Goal: Task Accomplishment & Management: Manage account settings

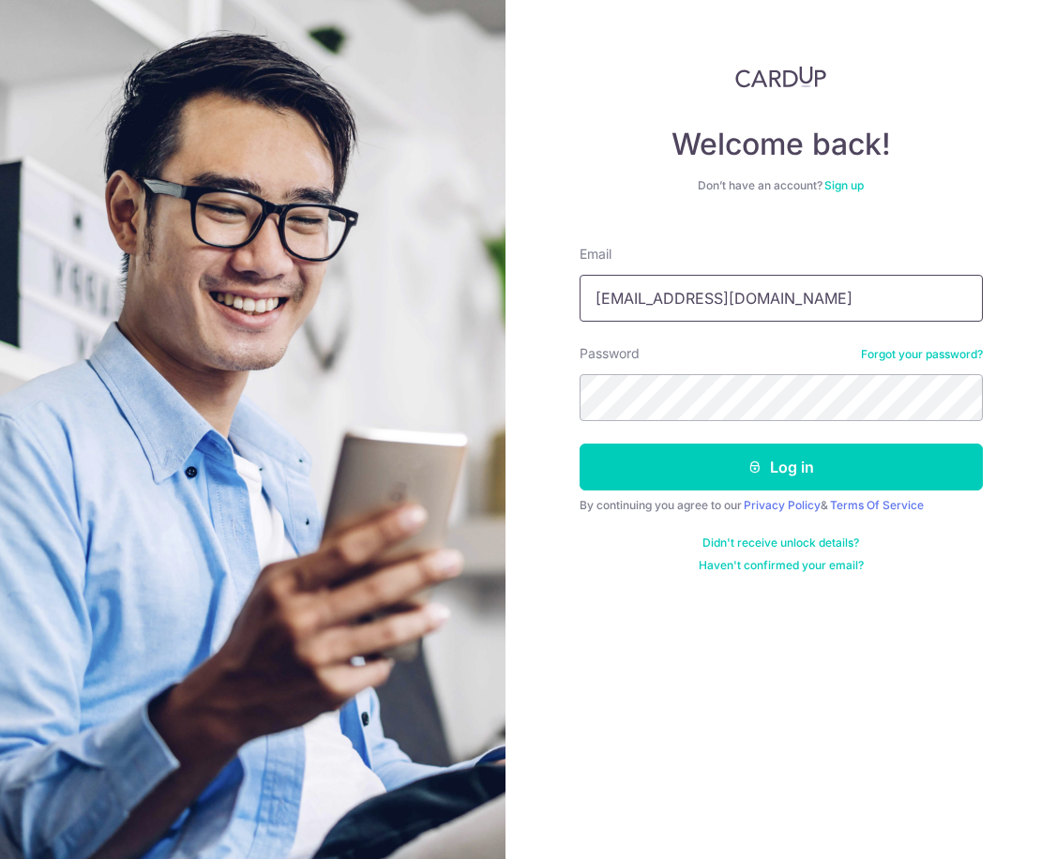
type input "[EMAIL_ADDRESS][DOMAIN_NAME]"
click at [780, 467] on button "Log in" at bounding box center [780, 466] width 403 height 47
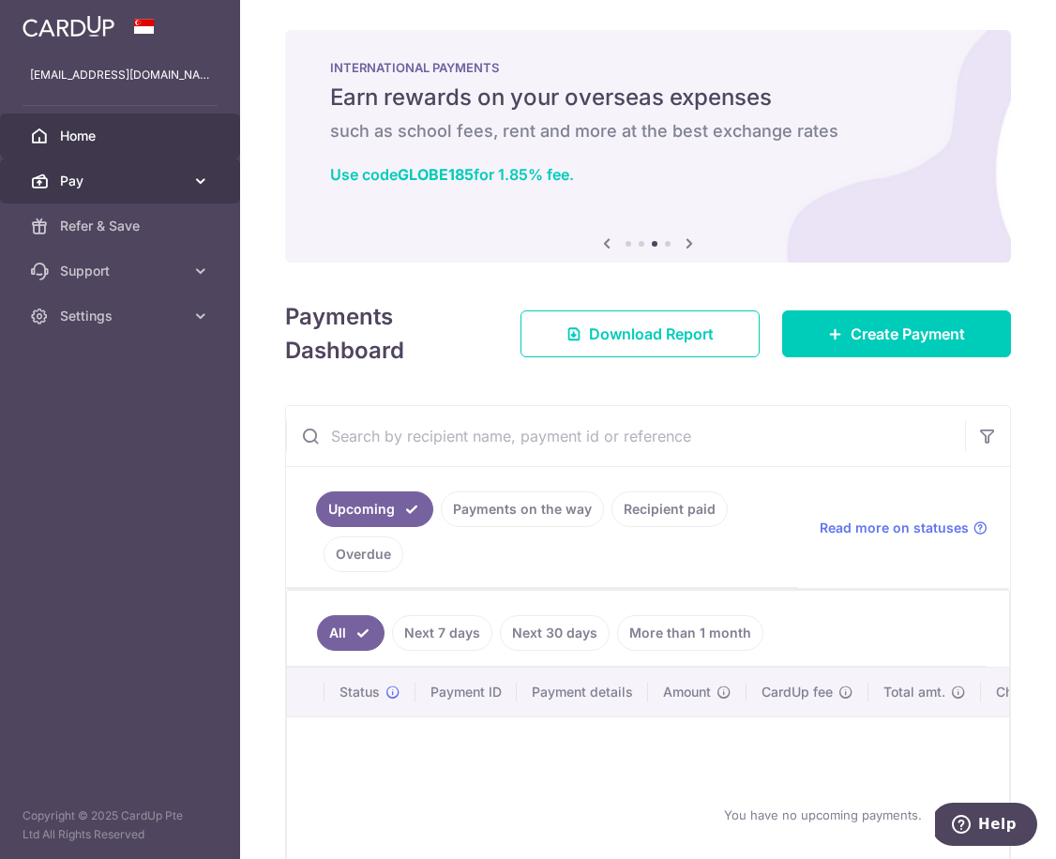
click at [206, 182] on icon at bounding box center [200, 181] width 19 height 19
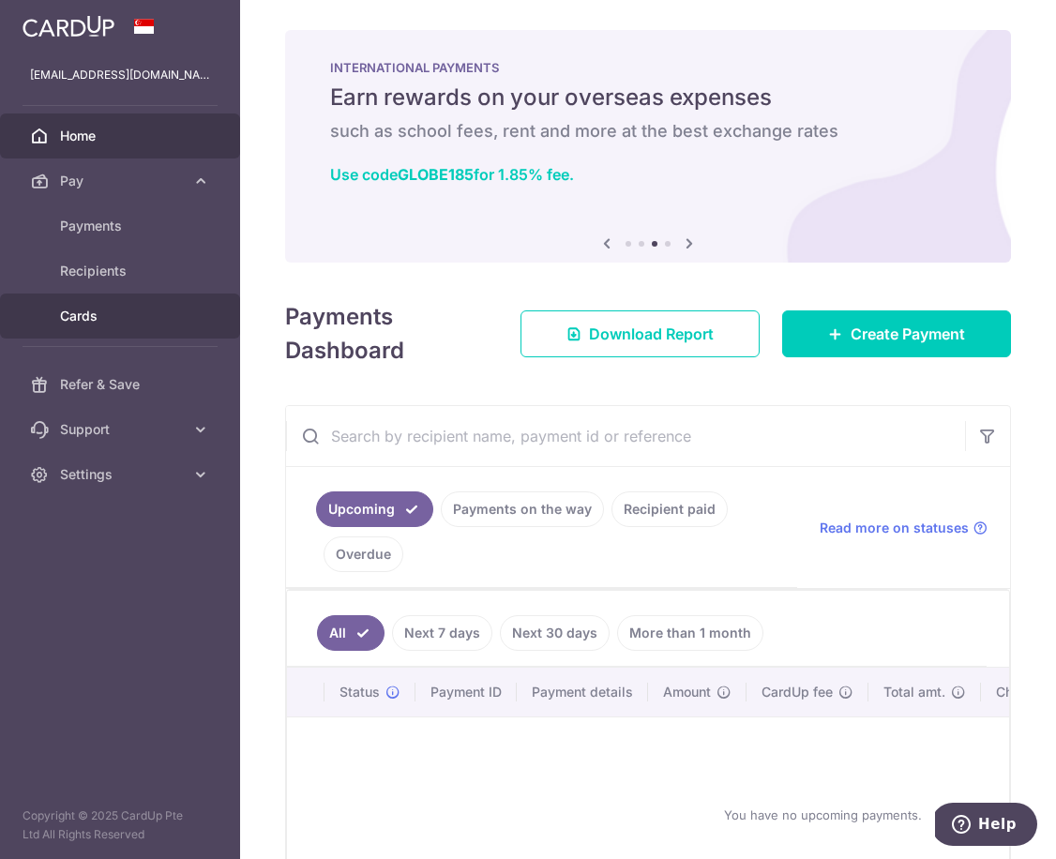
click at [155, 311] on span "Cards" at bounding box center [122, 316] width 124 height 19
